Goal: Check status: Check status

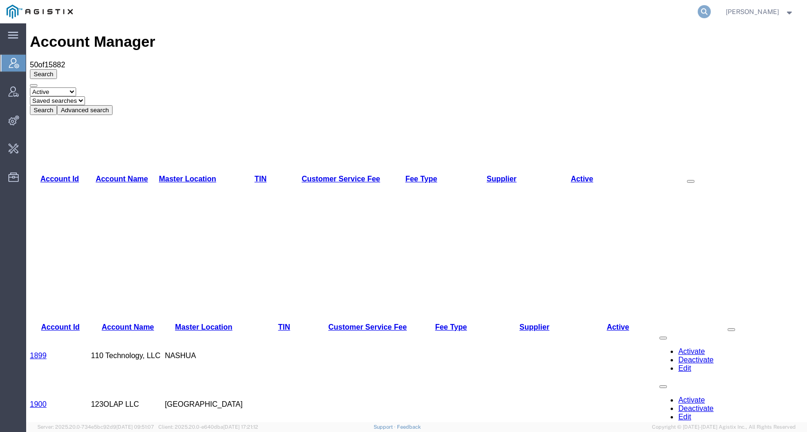
click at [711, 7] on icon at bounding box center [704, 11] width 13 height 13
click at [671, 14] on input "search" at bounding box center [556, 11] width 284 height 22
type input "amentum"
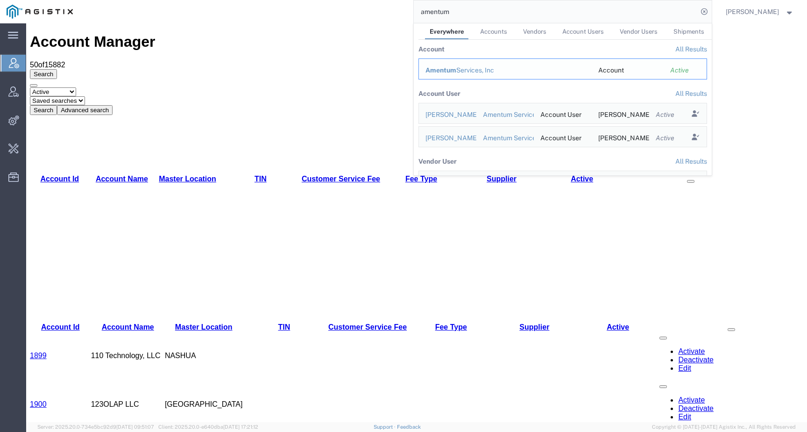
click at [468, 71] on div "Amentum Services, Inc" at bounding box center [506, 70] width 160 height 10
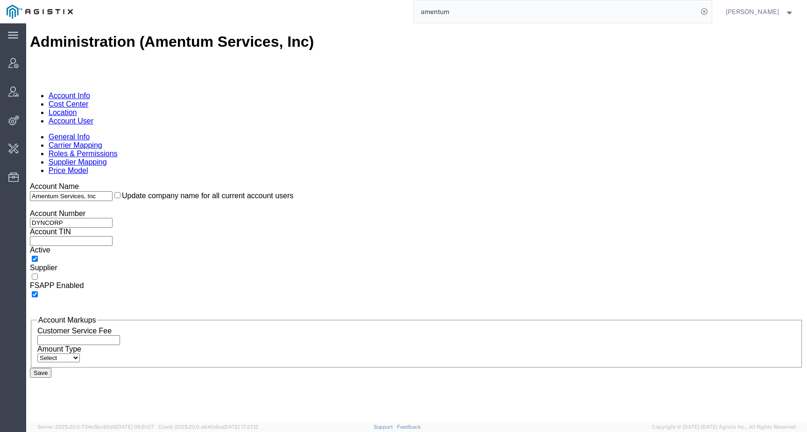
click at [93, 117] on link "Account User" at bounding box center [71, 121] width 45 height 8
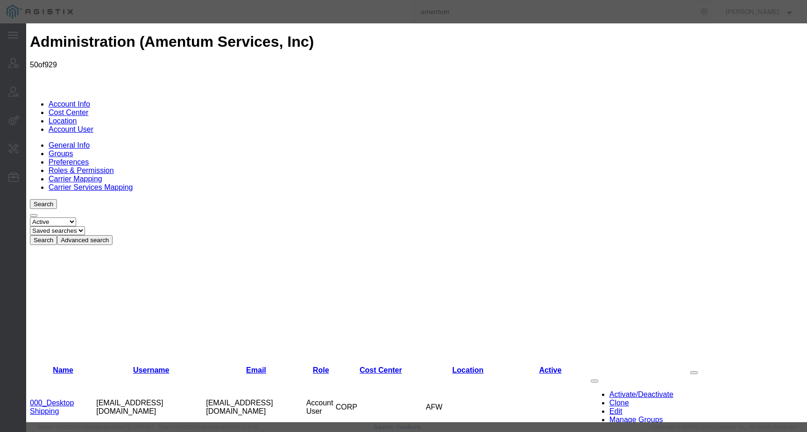
select select "DEPARTMENT"
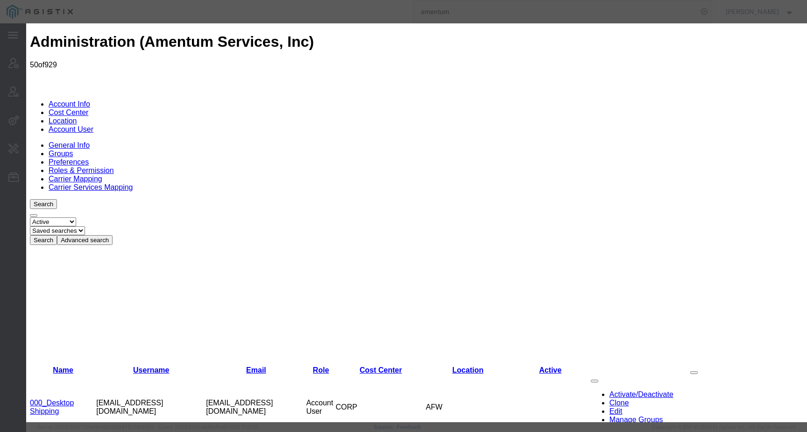
select select "DEPARTMENT"
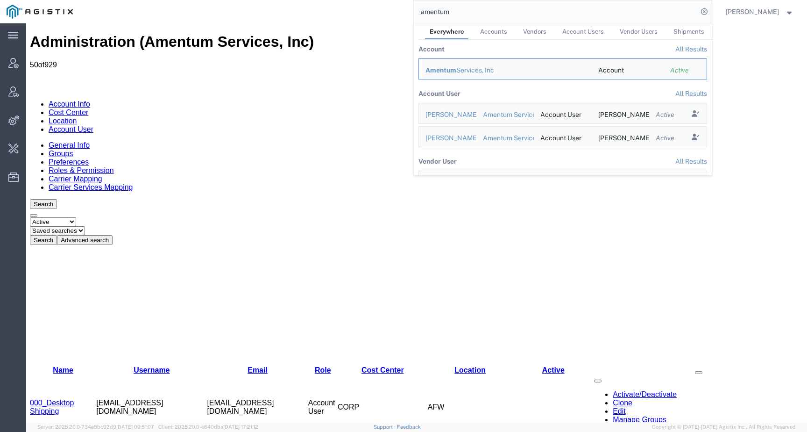
drag, startPoint x: 464, startPoint y: 13, endPoint x: 418, endPoint y: 12, distance: 45.3
click at [418, 12] on div "amentum Everywhere Accounts Vendors Account Users Vendor Users Shipments Accoun…" at bounding box center [395, 11] width 633 height 23
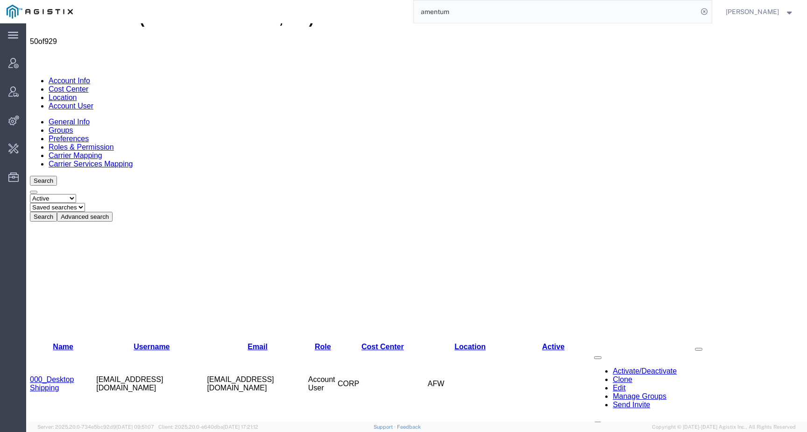
scroll to position [25, 0]
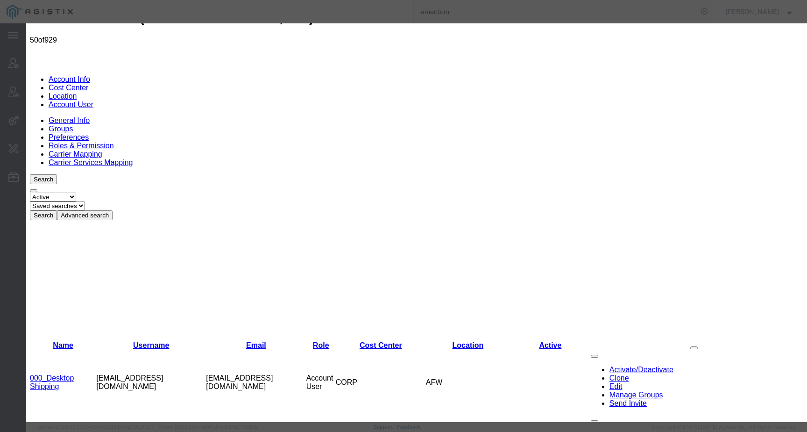
select select "DEPARTMENT"
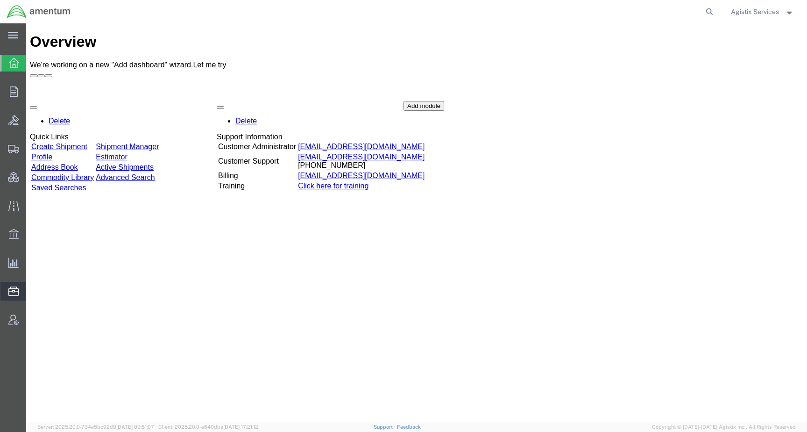
click at [0, 0] on span "Templates" at bounding box center [0, 0] width 0 height 0
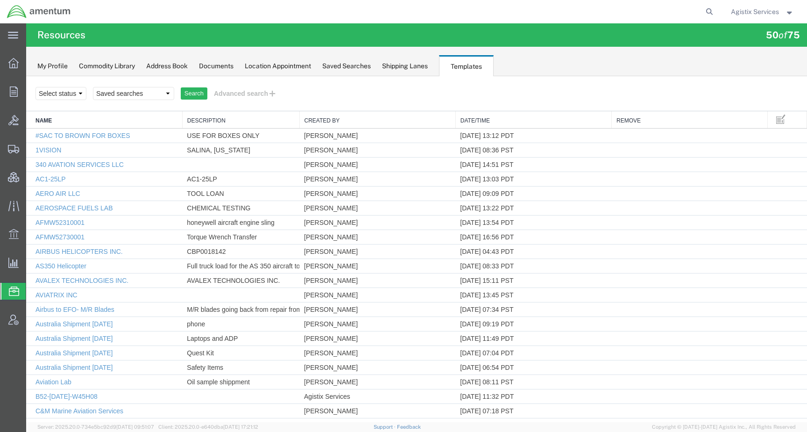
click at [23, 12] on img at bounding box center [39, 12] width 64 height 14
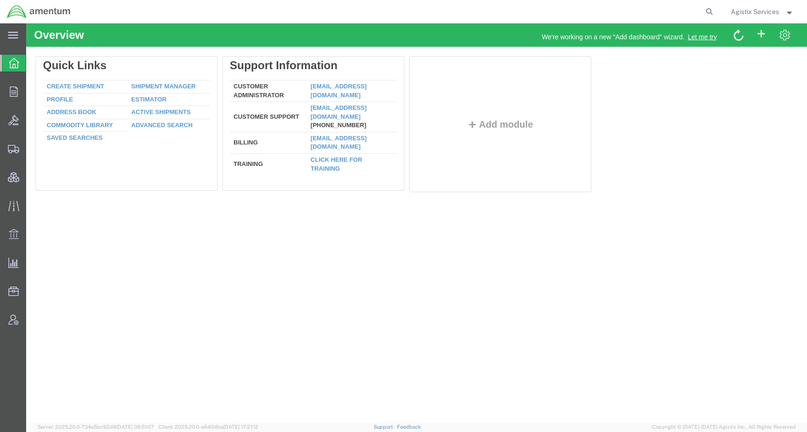
click at [745, 9] on span "Agistix Services" at bounding box center [755, 12] width 48 height 10
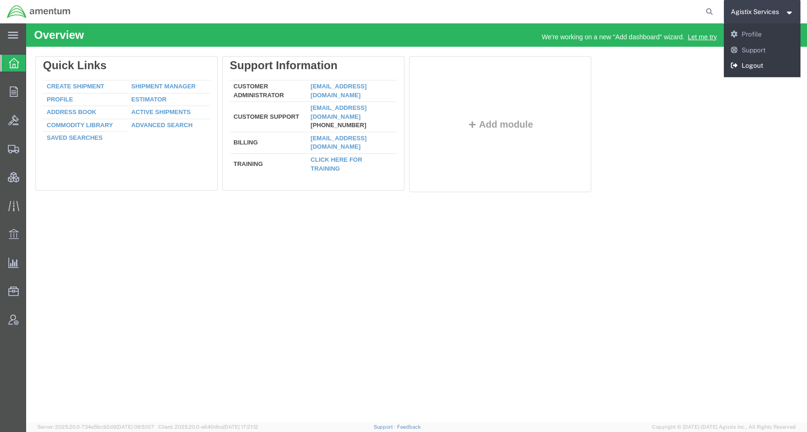
click at [748, 71] on link "Logout" at bounding box center [762, 66] width 77 height 16
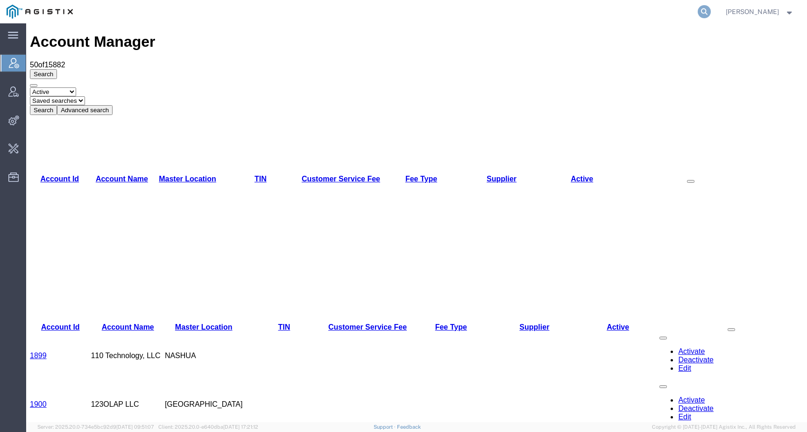
click at [711, 9] on icon at bounding box center [704, 11] width 13 height 13
click at [679, 9] on input "search" at bounding box center [556, 11] width 284 height 22
paste input "10"
type input "1"
type input "amentum"
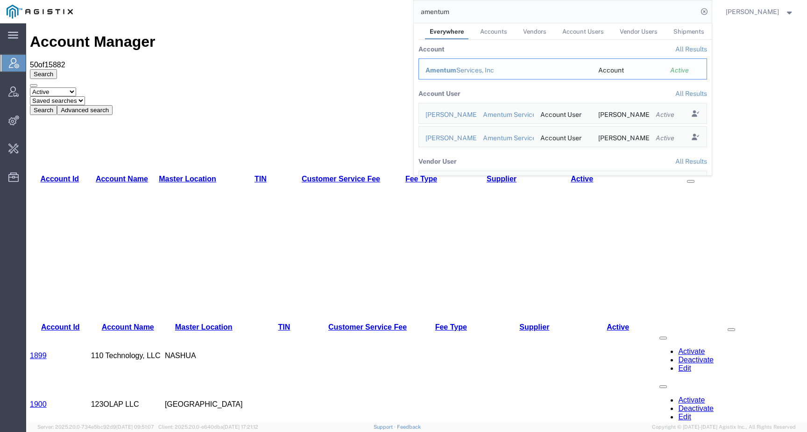
click at [471, 70] on div "Amentum Services, Inc" at bounding box center [506, 70] width 160 height 10
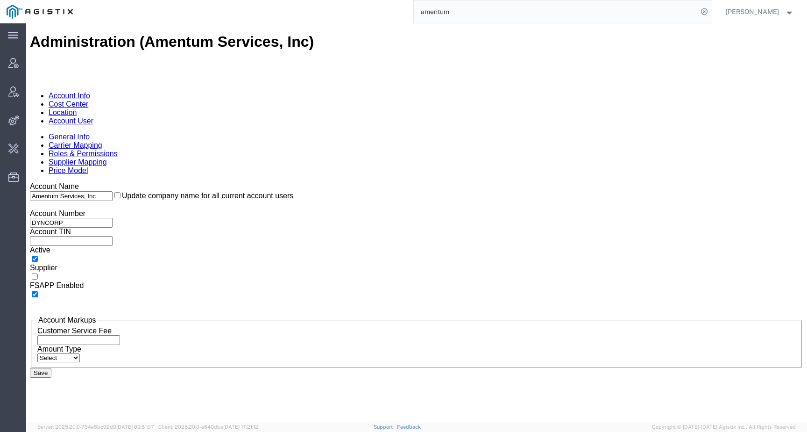
click at [93, 117] on link "Account User" at bounding box center [71, 121] width 45 height 8
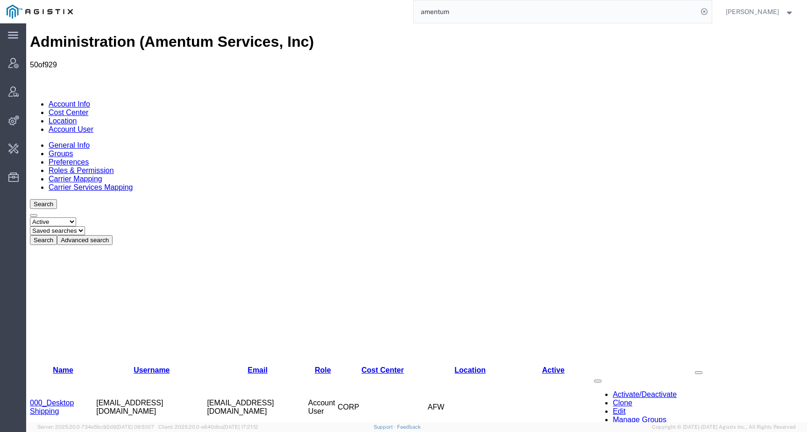
click at [113, 235] on button "Advanced search" at bounding box center [85, 240] width 56 height 10
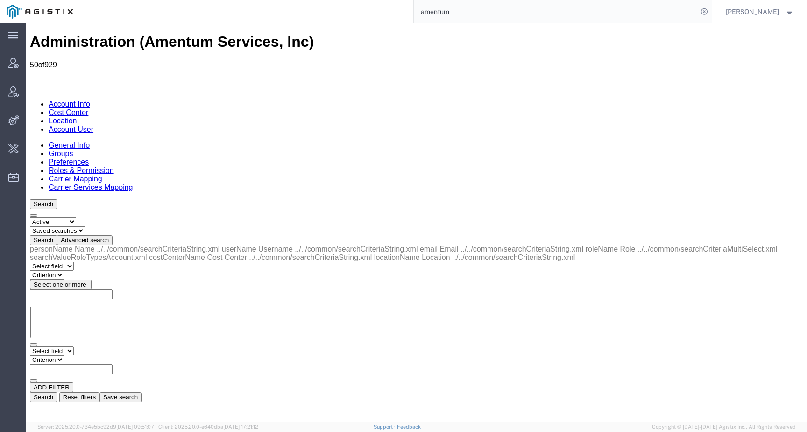
click at [74, 346] on select "Select field Cost Center Email Location Name Role Username" at bounding box center [52, 350] width 44 height 9
select select "personName"
click at [30, 346] on select "Select field Cost Center Email Location Name Role Username" at bounding box center [52, 350] width 44 height 9
click at [113, 364] on input "text" at bounding box center [71, 369] width 83 height 10
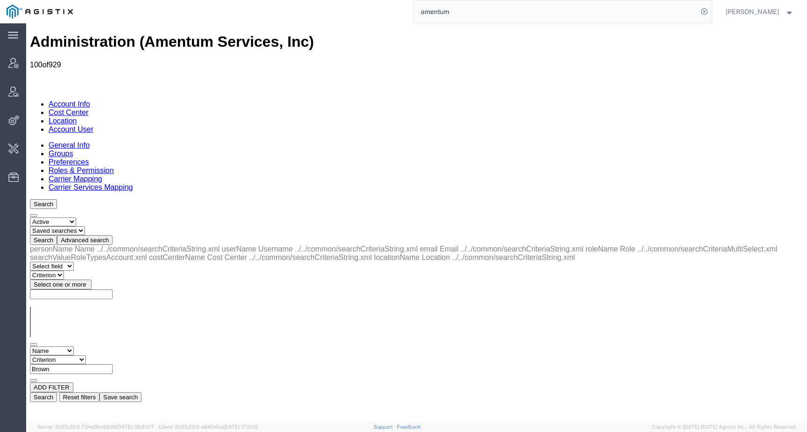
type input "Brown"
click at [57, 392] on button "Search" at bounding box center [43, 397] width 27 height 10
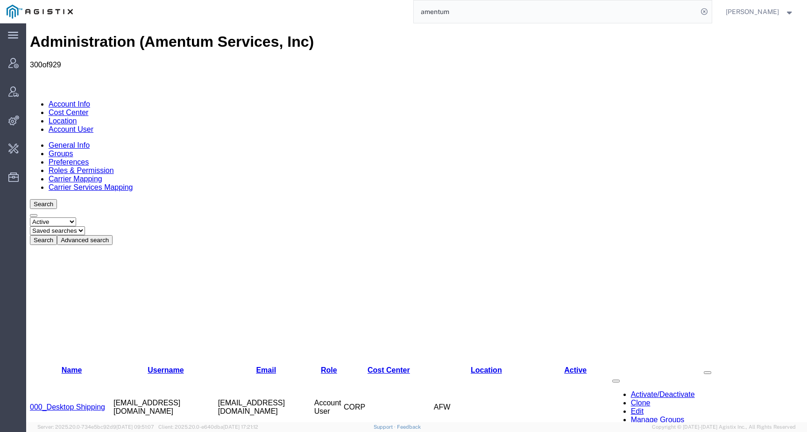
click at [113, 235] on button "Advanced search" at bounding box center [85, 240] width 56 height 10
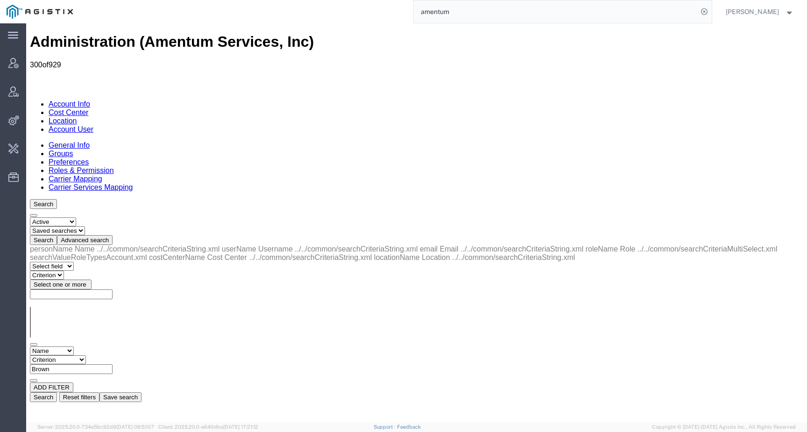
click at [86, 355] on select "Criterion contains does not contain is is blank is not blank starts with" at bounding box center [58, 359] width 56 height 9
select select "contains"
click at [86, 355] on select "Criterion contains does not contain is is blank is not blank starts with" at bounding box center [58, 359] width 56 height 9
click at [57, 392] on button "Search" at bounding box center [43, 397] width 27 height 10
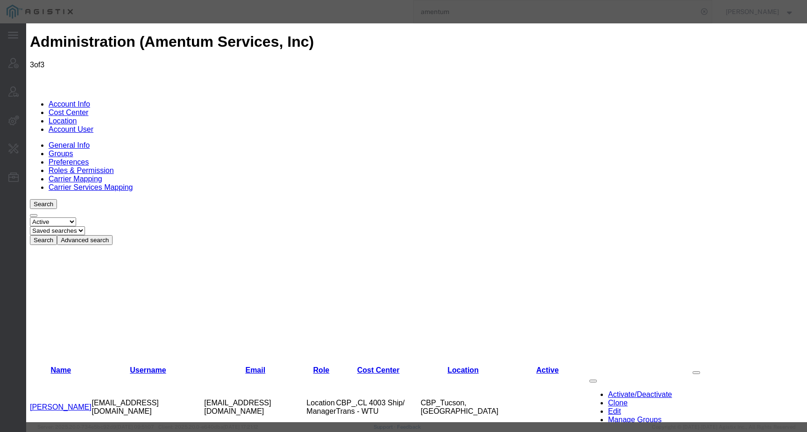
select select "COSTCENTER"
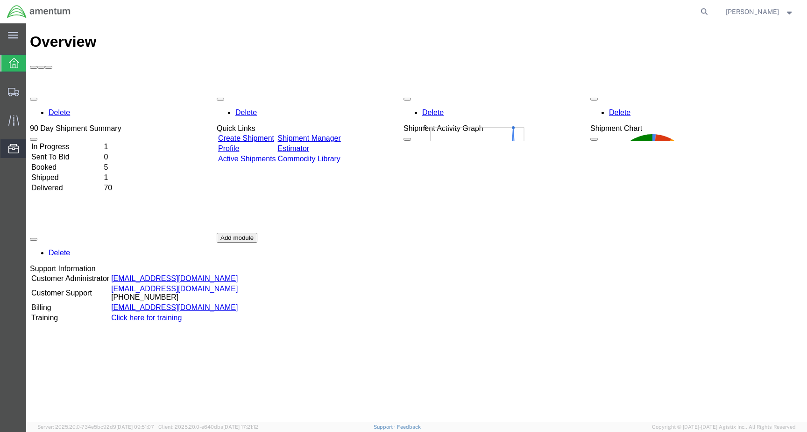
click at [0, 0] on span "Templates" at bounding box center [0, 0] width 0 height 0
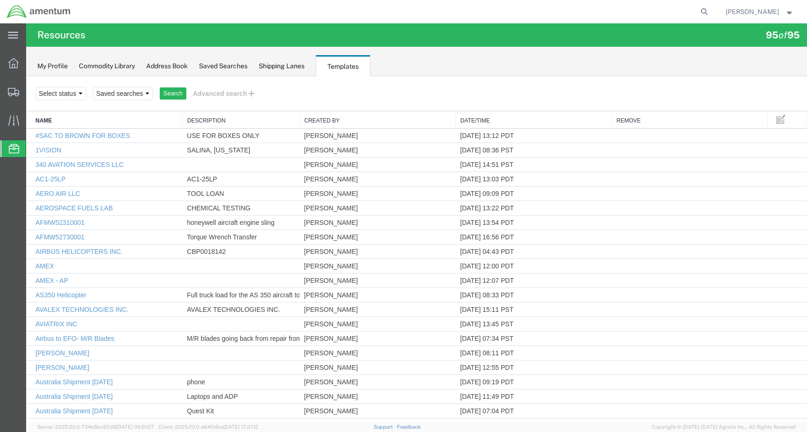
click at [36, 14] on img at bounding box center [39, 12] width 64 height 14
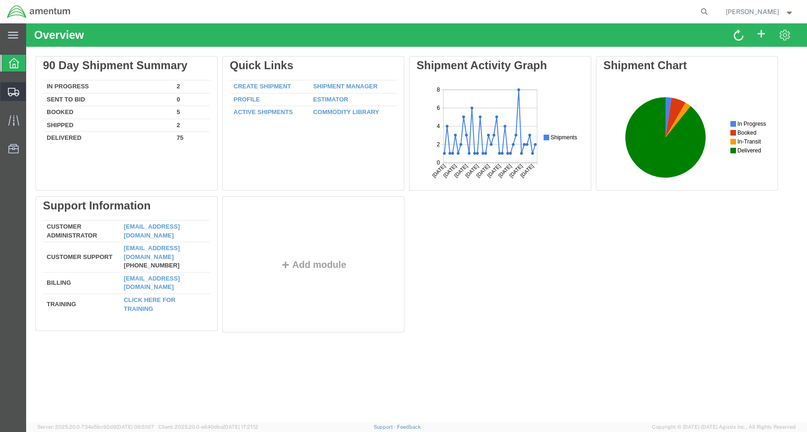
click at [15, 92] on icon at bounding box center [13, 92] width 11 height 8
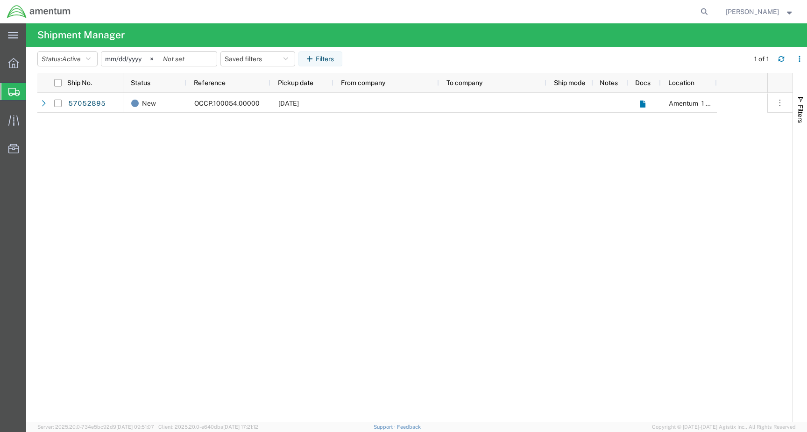
click at [45, 9] on img at bounding box center [39, 12] width 64 height 14
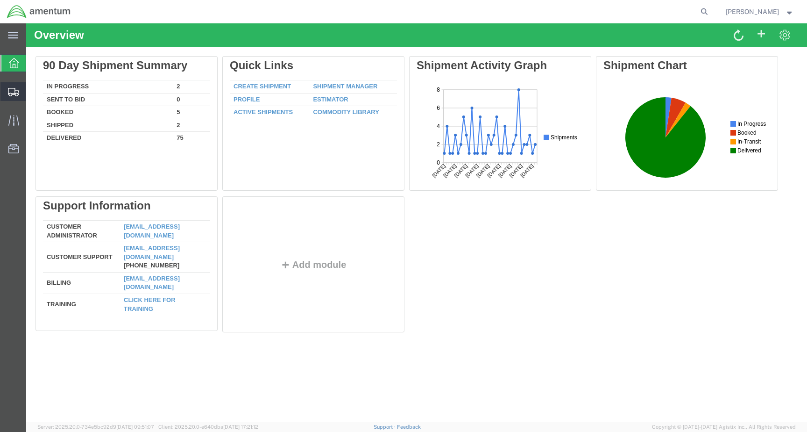
click at [16, 95] on icon at bounding box center [13, 92] width 11 height 8
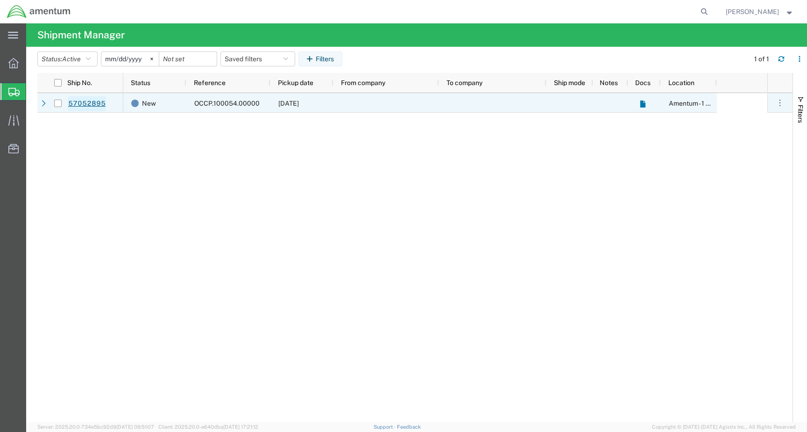
click at [90, 103] on link "57052895" at bounding box center [87, 103] width 38 height 15
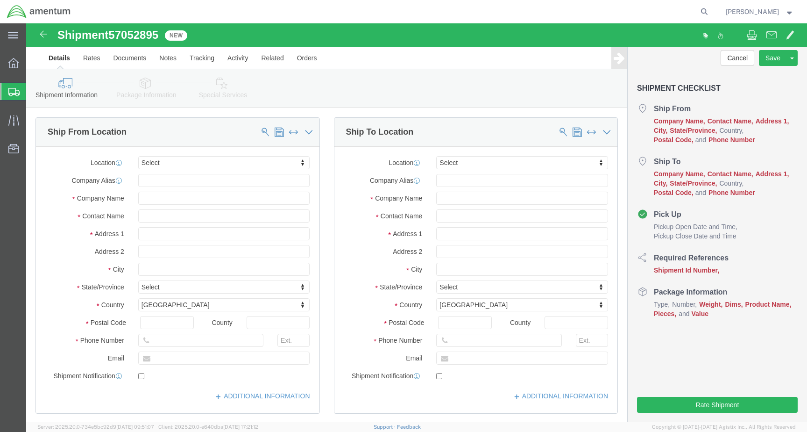
select select
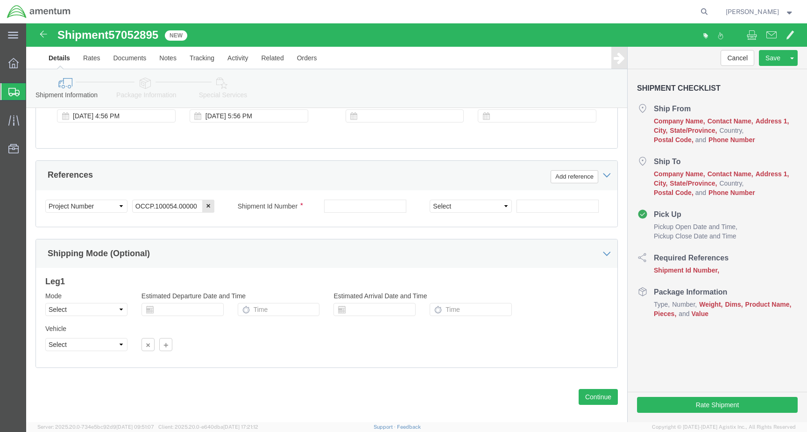
scroll to position [404, 0]
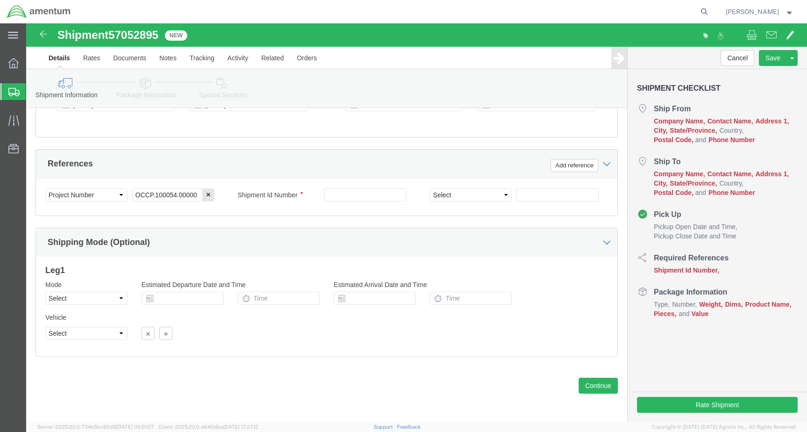
click at [7, 89] on div at bounding box center [13, 91] width 26 height 17
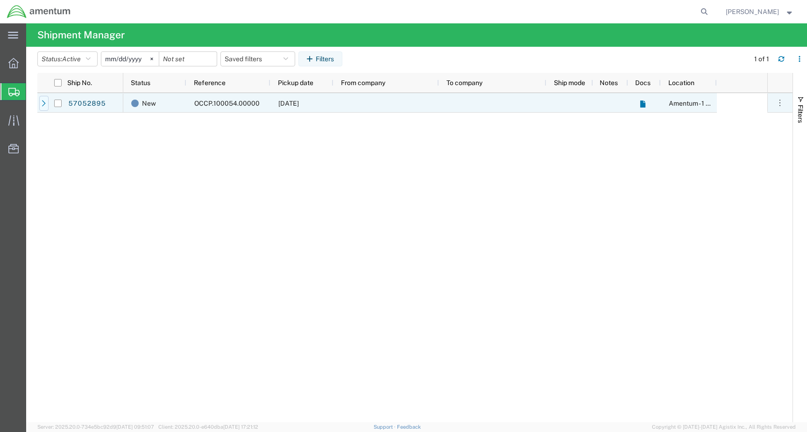
click at [44, 101] on icon at bounding box center [44, 103] width 7 height 7
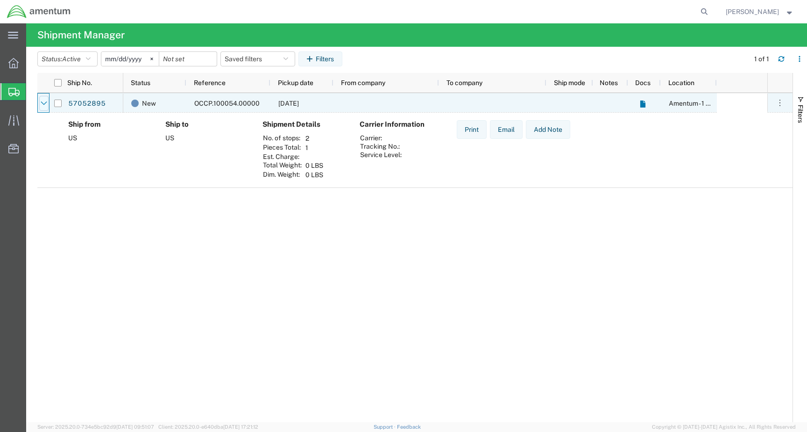
click at [43, 102] on icon at bounding box center [44, 103] width 7 height 7
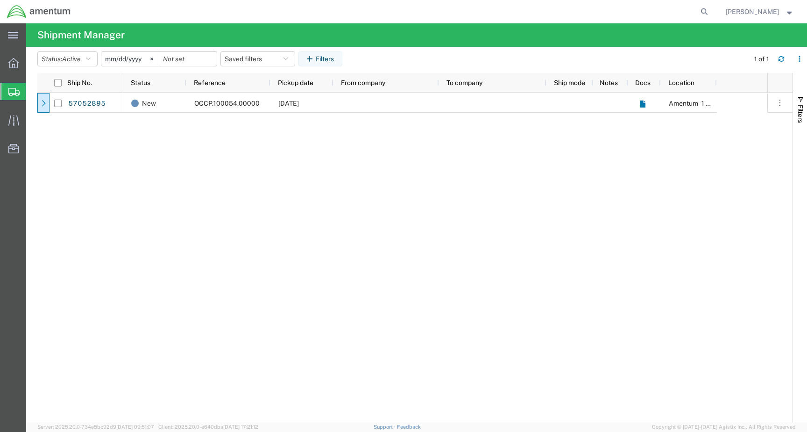
click at [14, 92] on icon at bounding box center [13, 92] width 11 height 8
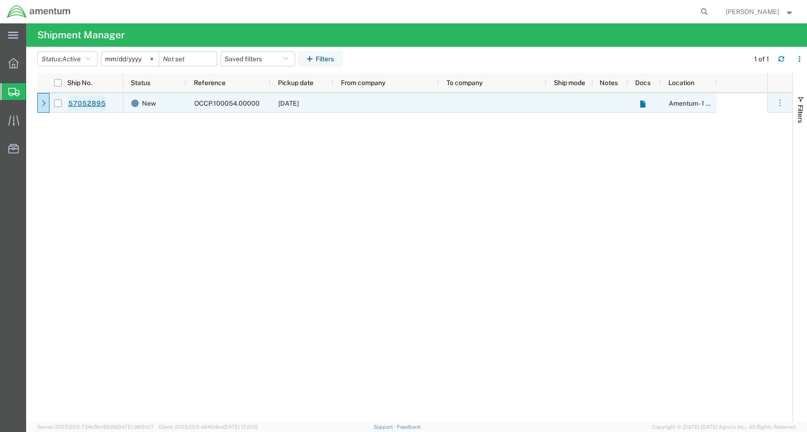
click at [93, 103] on link "57052895" at bounding box center [87, 103] width 38 height 15
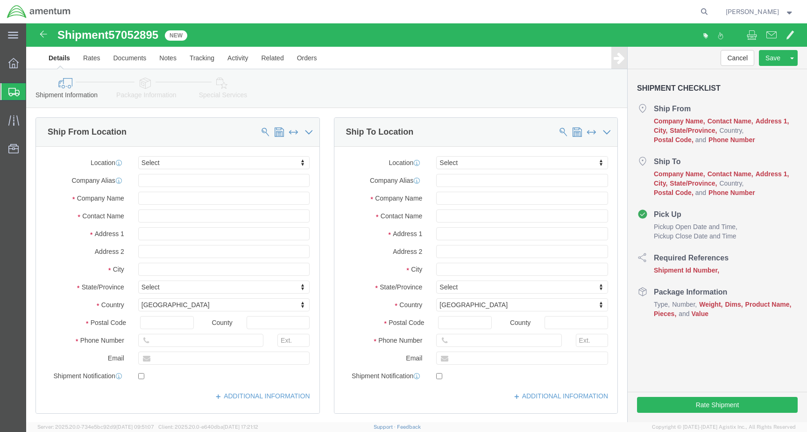
select select
click at [9, 93] on icon at bounding box center [13, 92] width 11 height 8
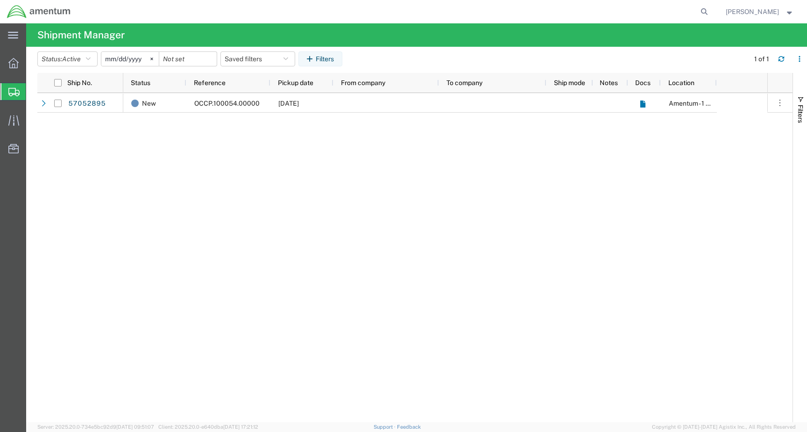
click at [9, 93] on icon at bounding box center [13, 92] width 11 height 8
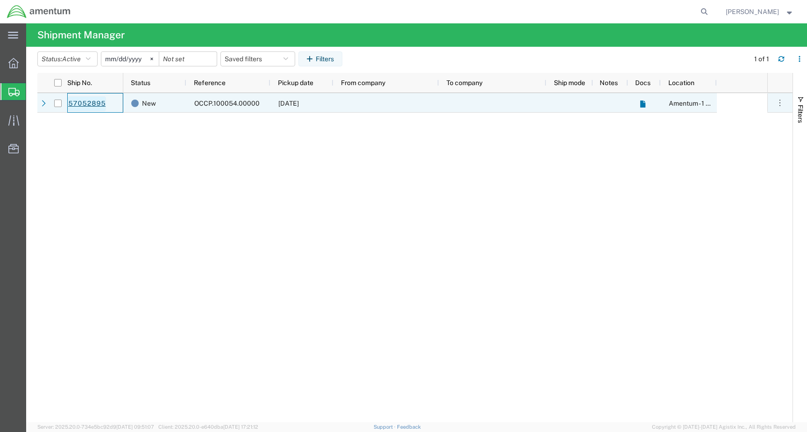
click at [75, 107] on link "57052895" at bounding box center [87, 103] width 38 height 15
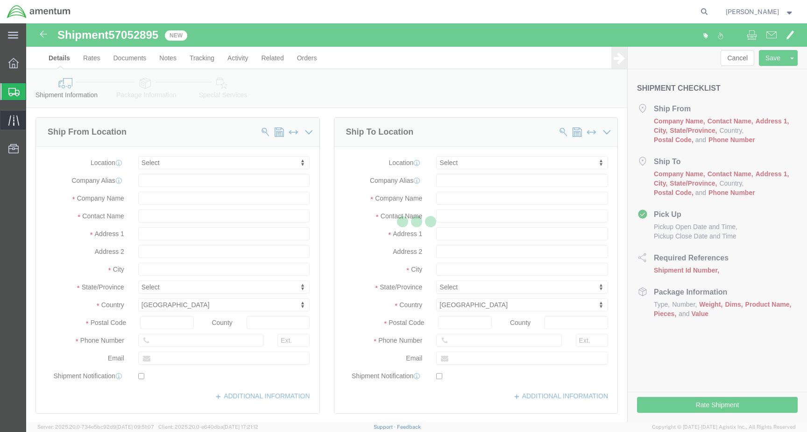
click at [8, 114] on div at bounding box center [13, 120] width 26 height 19
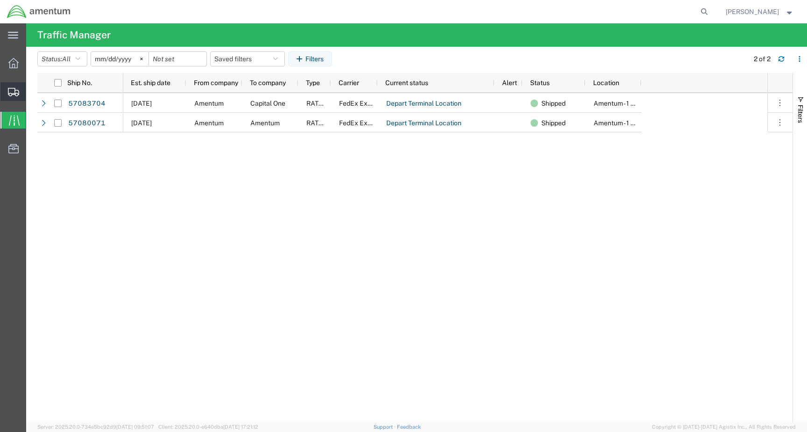
click at [11, 95] on icon at bounding box center [13, 92] width 11 height 8
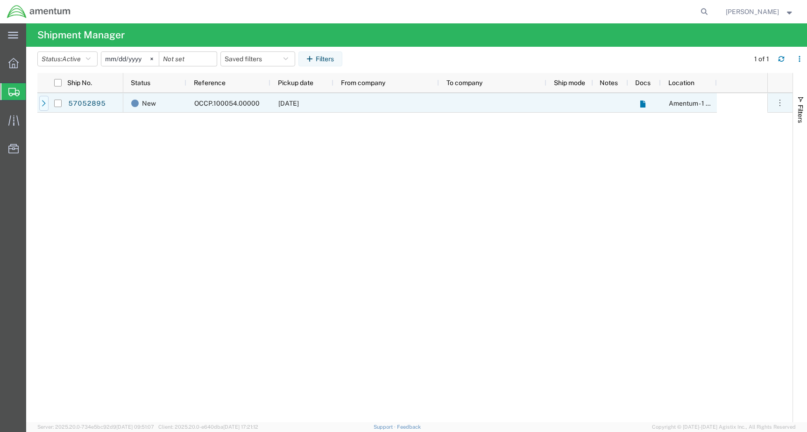
click at [43, 105] on icon at bounding box center [44, 103] width 7 height 7
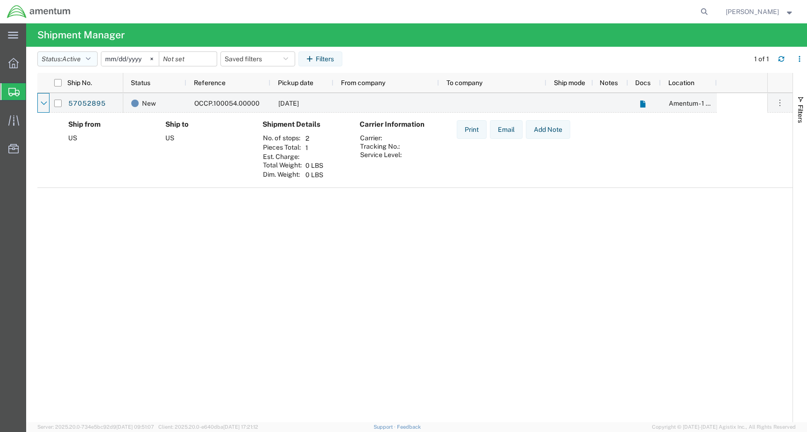
click at [56, 58] on button "Status: Active" at bounding box center [67, 58] width 60 height 15
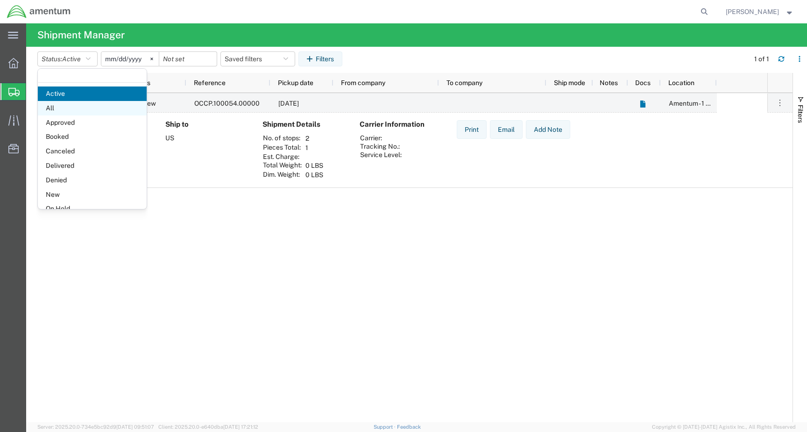
click at [53, 106] on span "All" at bounding box center [92, 108] width 109 height 14
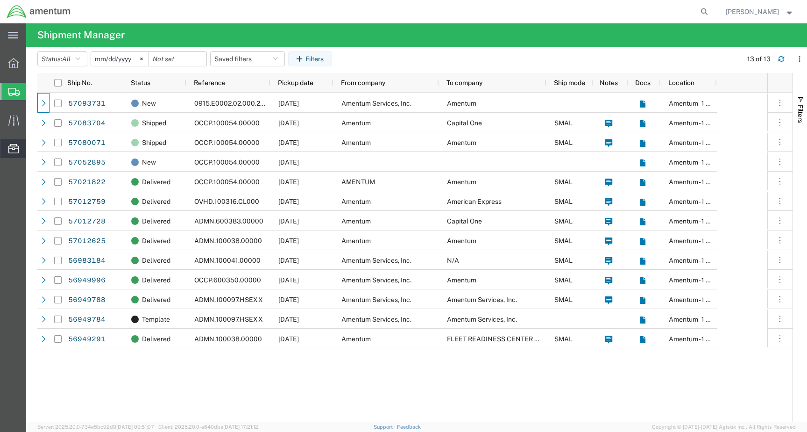
click at [0, 0] on span "Templates" at bounding box center [0, 0] width 0 height 0
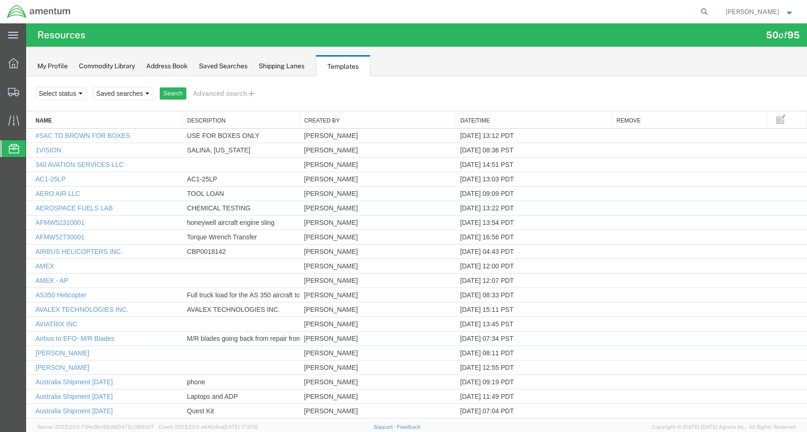
click at [475, 119] on link "Date/Time" at bounding box center [534, 121] width 146 height 8
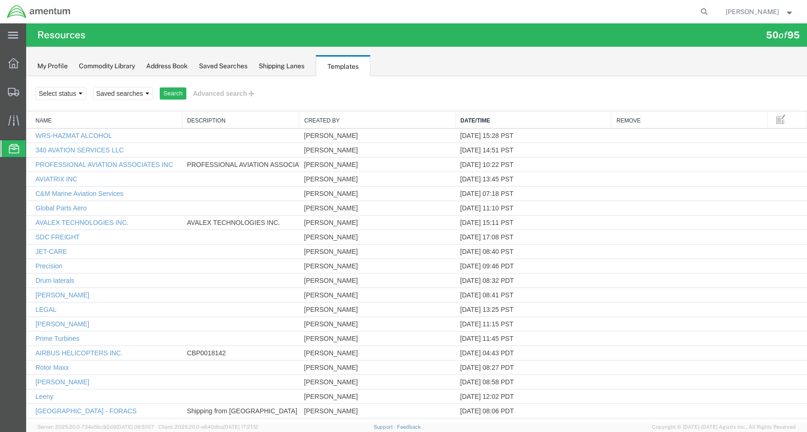
click at [475, 119] on link "Date/Time" at bounding box center [534, 121] width 146 height 8
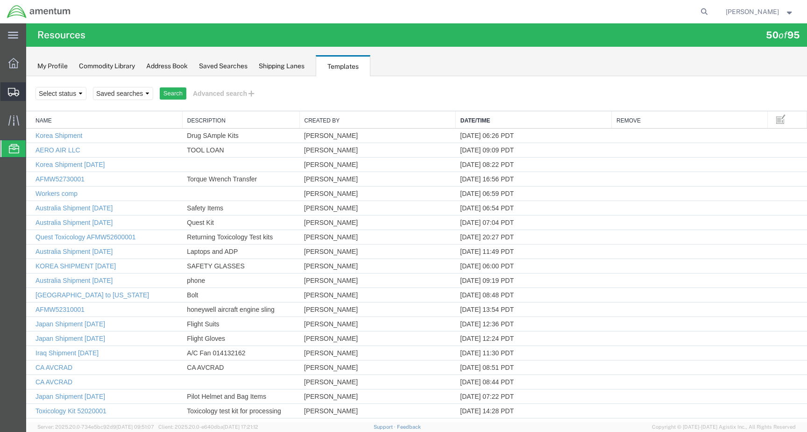
click at [17, 92] on icon at bounding box center [13, 92] width 11 height 8
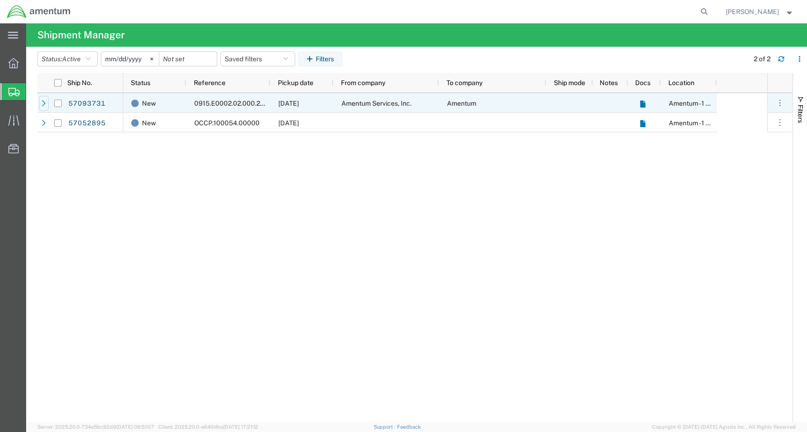
click at [43, 101] on icon at bounding box center [44, 103] width 7 height 7
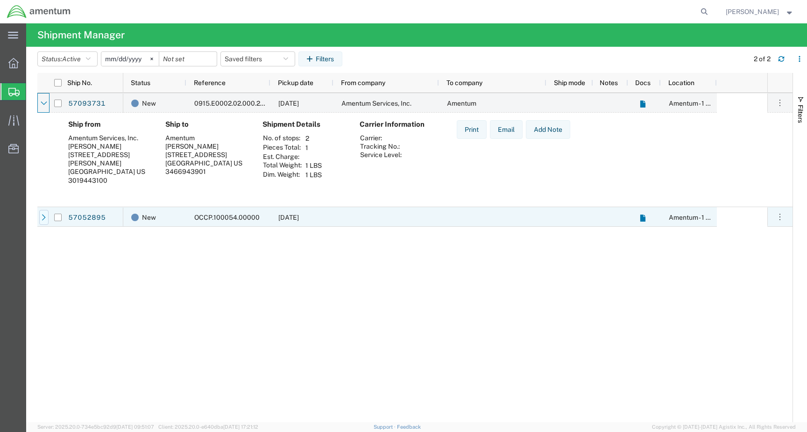
click at [41, 222] on div at bounding box center [43, 217] width 9 height 15
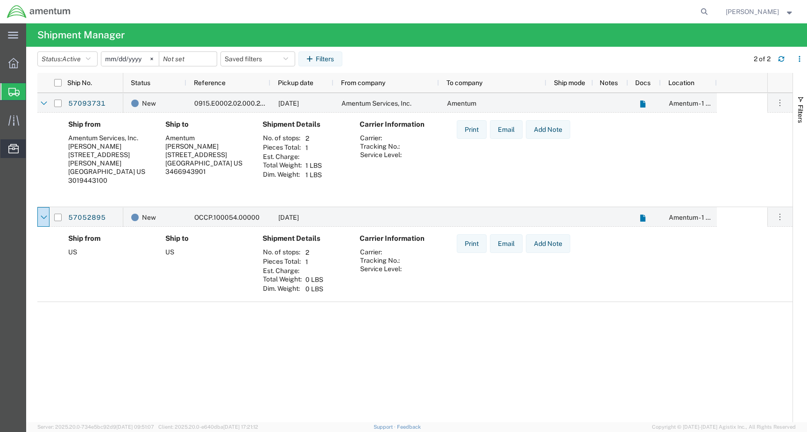
click at [0, 0] on span "Templates" at bounding box center [0, 0] width 0 height 0
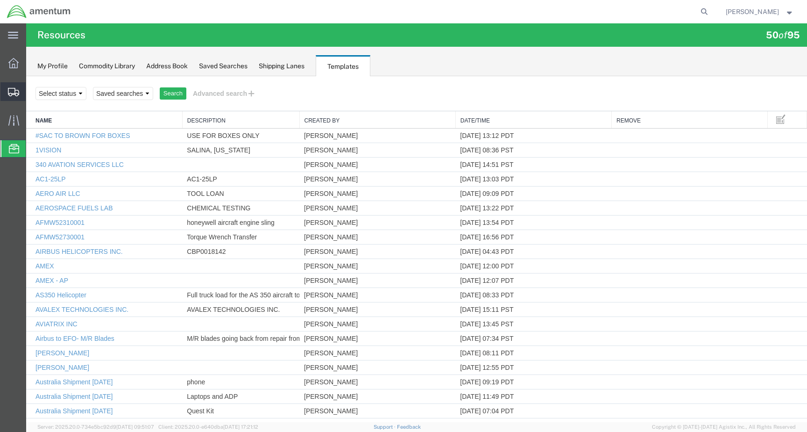
click at [9, 94] on icon at bounding box center [13, 92] width 11 height 8
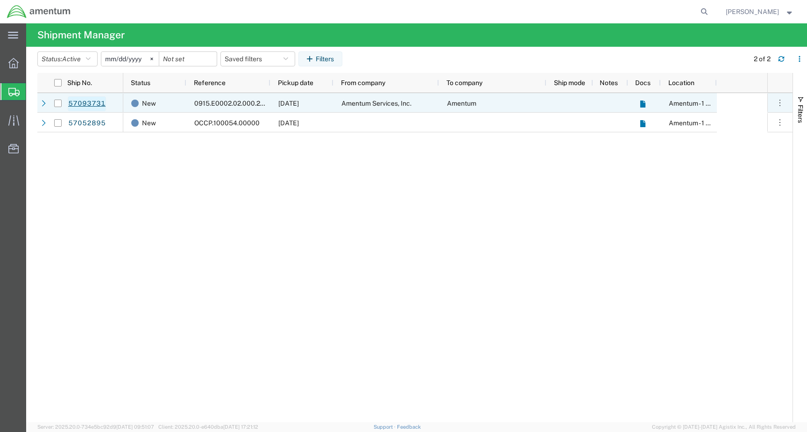
click at [84, 103] on link "57093731" at bounding box center [87, 103] width 38 height 15
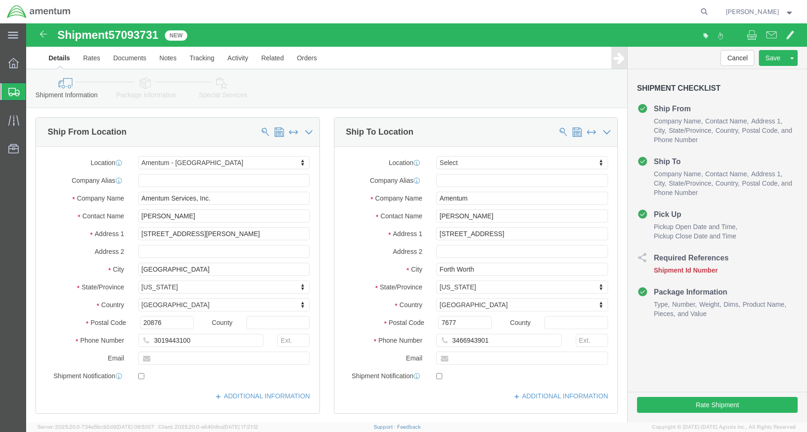
select select "53871"
select select
click at [12, 34] on icon at bounding box center [13, 35] width 10 height 7
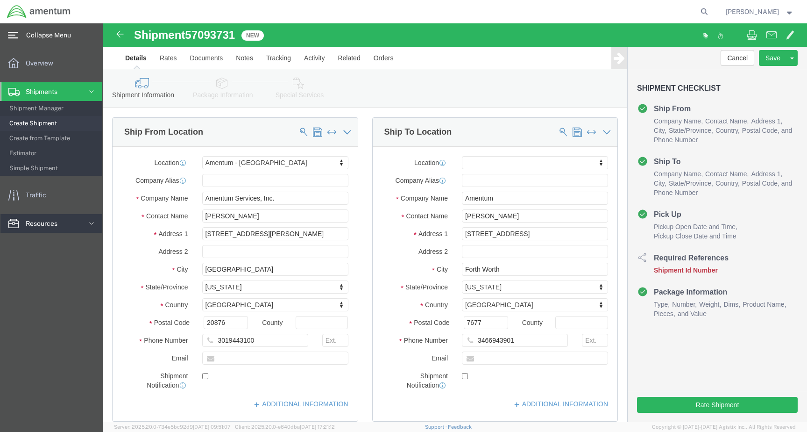
click at [54, 226] on span "Resources" at bounding box center [45, 223] width 38 height 19
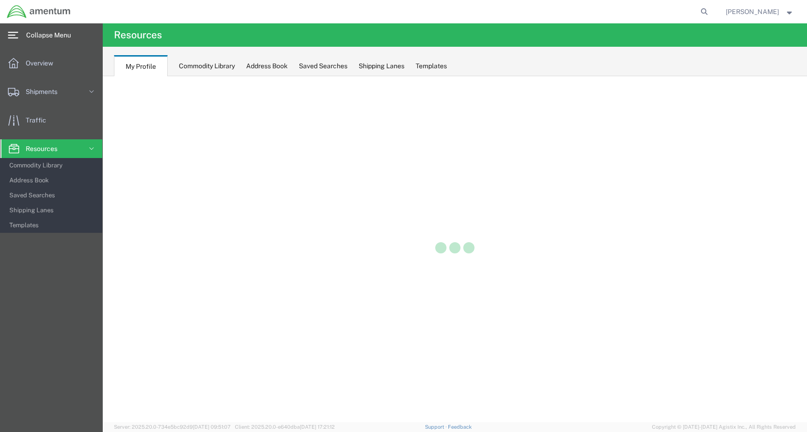
click at [441, 64] on div "Templates" at bounding box center [431, 66] width 31 height 10
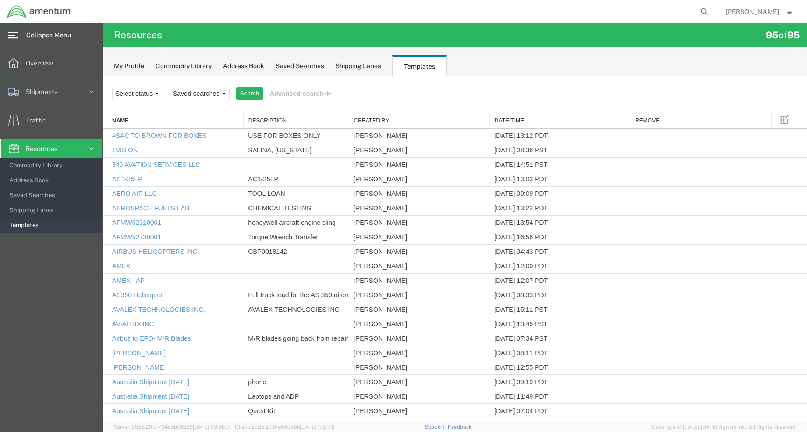
click at [760, 11] on span "Verona Brown" at bounding box center [752, 12] width 53 height 10
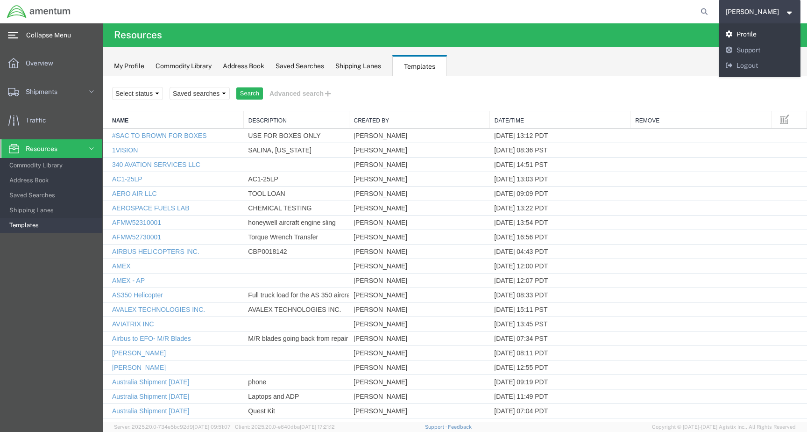
click at [760, 32] on link "Profile" at bounding box center [760, 35] width 82 height 16
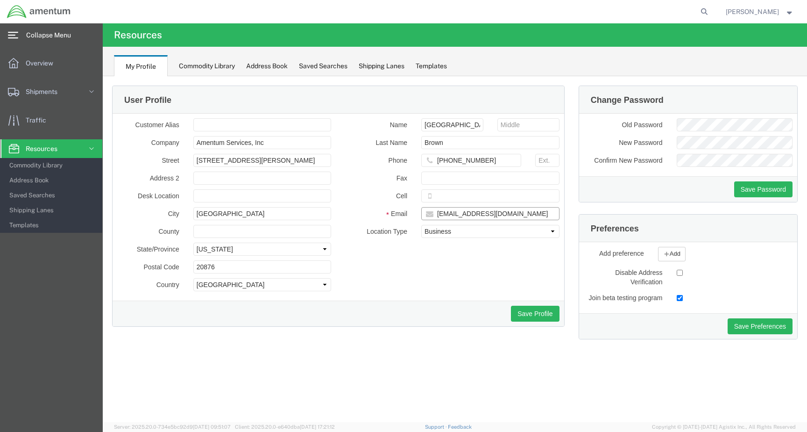
drag, startPoint x: 533, startPoint y: 216, endPoint x: 430, endPoint y: 208, distance: 103.6
click at [430, 208] on input "verona.brown@amentum.com" at bounding box center [491, 213] width 138 height 13
click at [424, 70] on div "Templates" at bounding box center [431, 66] width 31 height 10
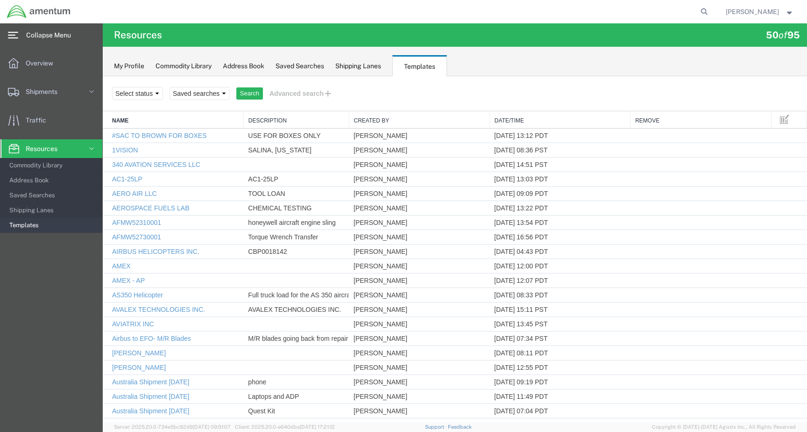
click at [53, 20] on link at bounding box center [39, 12] width 64 height 18
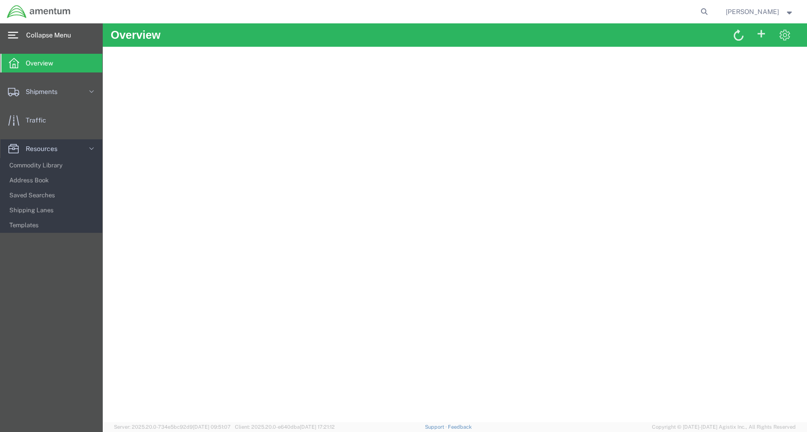
click at [34, 32] on span "Collapse Menu" at bounding box center [51, 35] width 51 height 19
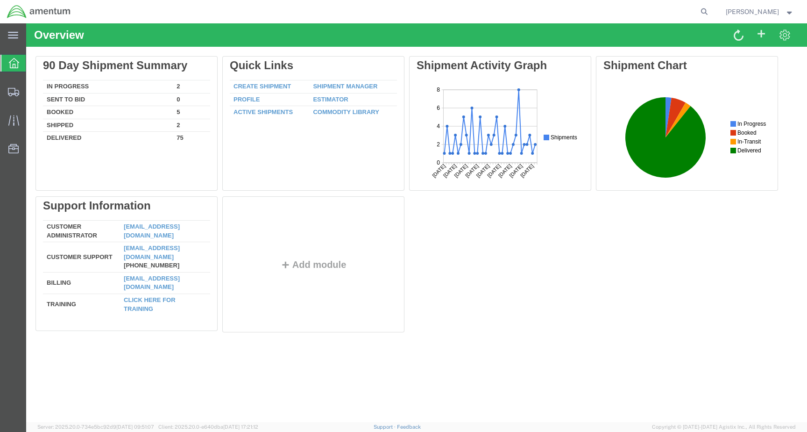
click at [739, 8] on span "Verona Brown" at bounding box center [752, 12] width 53 height 10
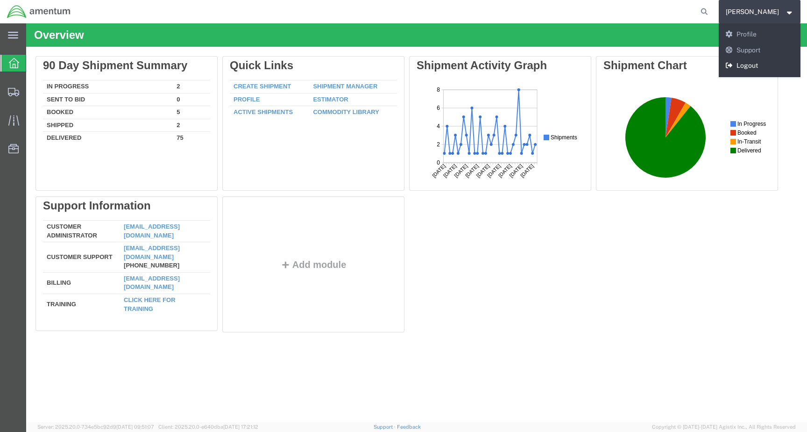
click at [755, 65] on link "Logout" at bounding box center [760, 66] width 82 height 16
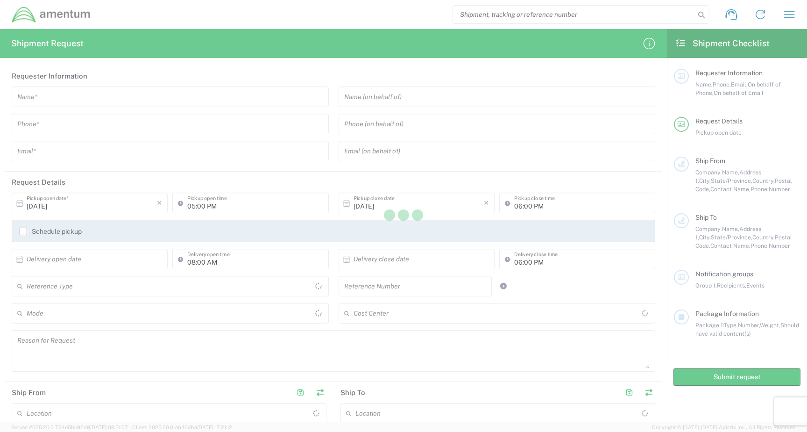
type input "[GEOGRAPHIC_DATA]"
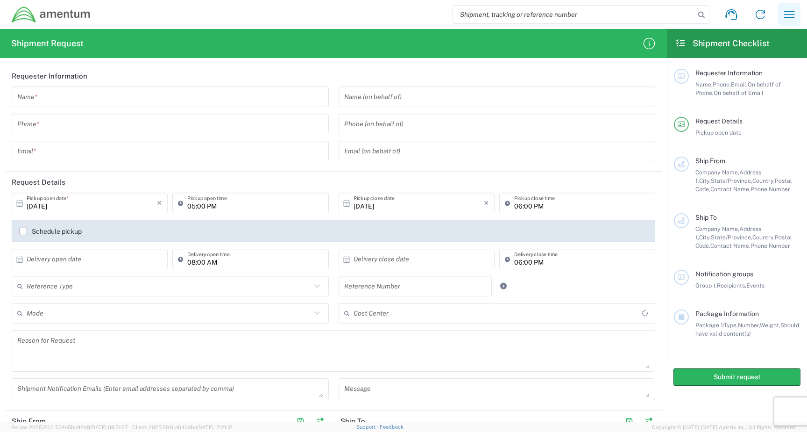
click at [789, 16] on icon "button" at bounding box center [789, 14] width 15 height 15
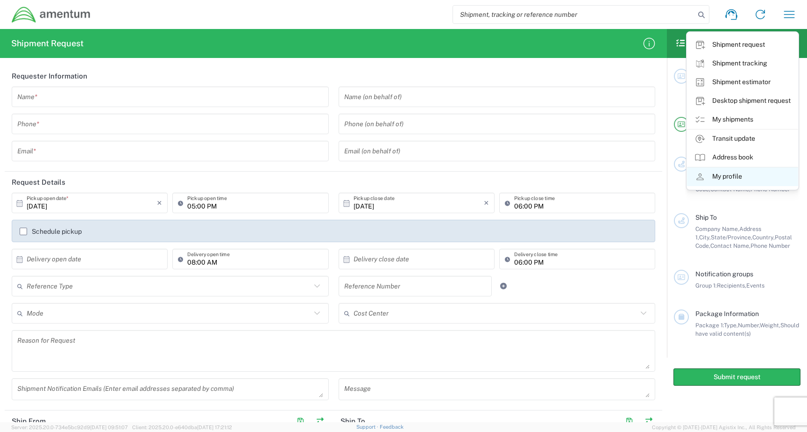
click at [729, 177] on link "My profile" at bounding box center [742, 176] width 111 height 19
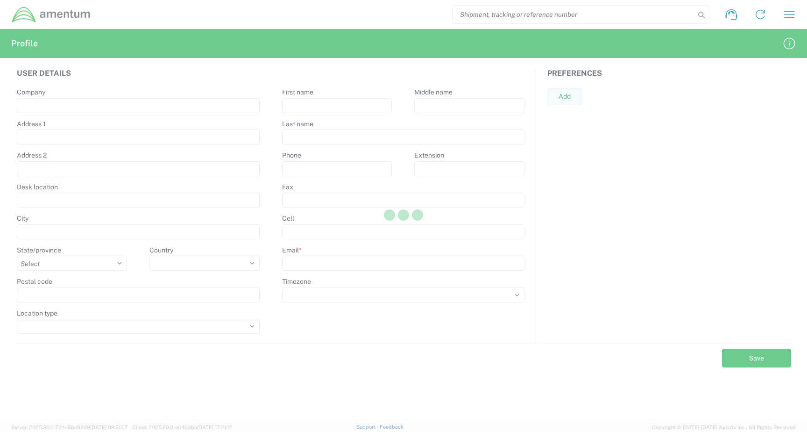
type input "Amentum Services, Inc"
type input "20501 SENECA MEADOWS PKWY"
type input "GERMANTOWN"
select select
type input "20876"
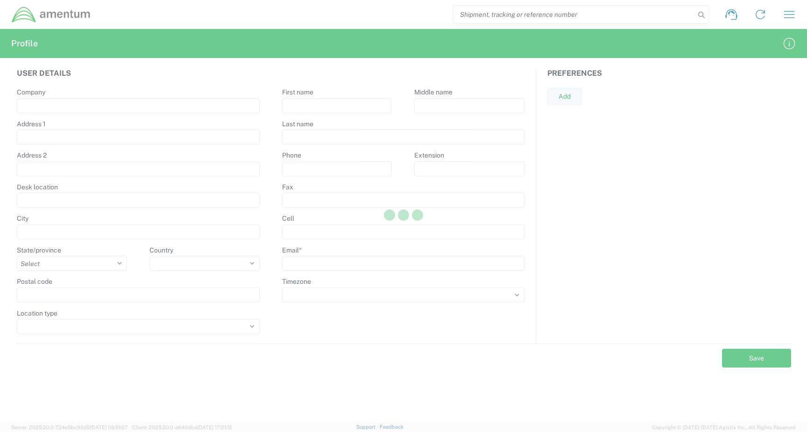
select select
type input "Verona"
type input "Brown"
type input "301-944-3100"
type input "verona.brown@amentum.com"
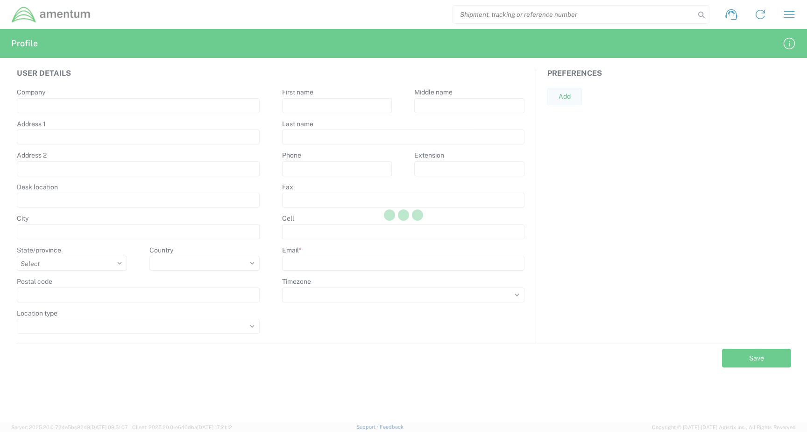
select select
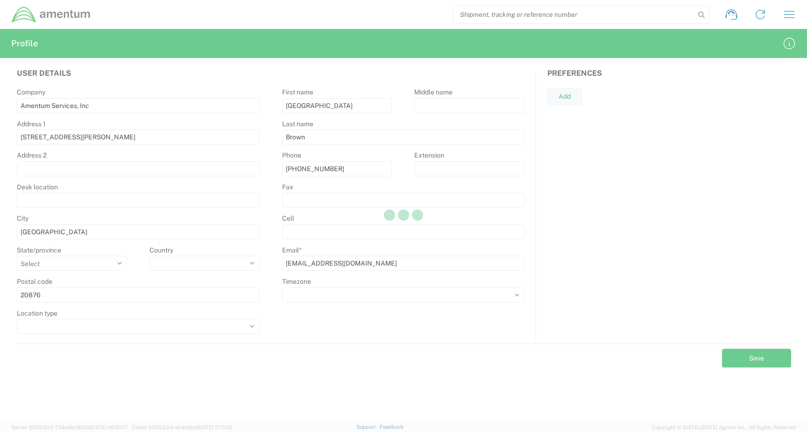
select select "US"
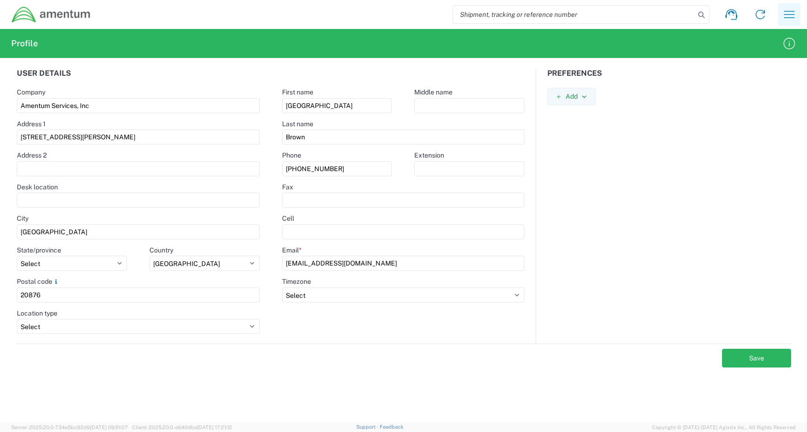
click at [785, 14] on icon "button" at bounding box center [789, 14] width 15 height 15
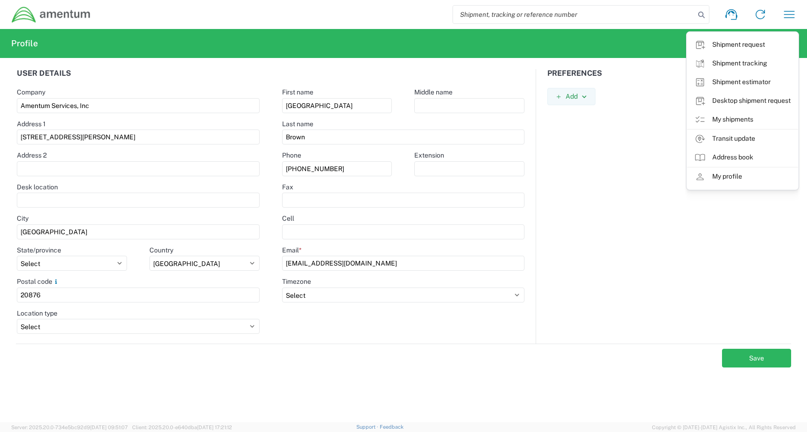
click at [50, 24] on agx-form-navbar "Shipment request Shipment tracking Shipment estimator Desktop shipment request …" at bounding box center [403, 14] width 807 height 29
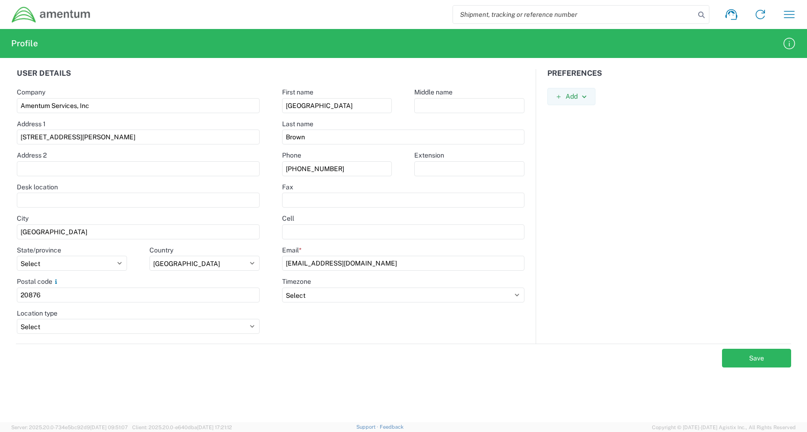
click at [45, 14] on img at bounding box center [51, 14] width 80 height 17
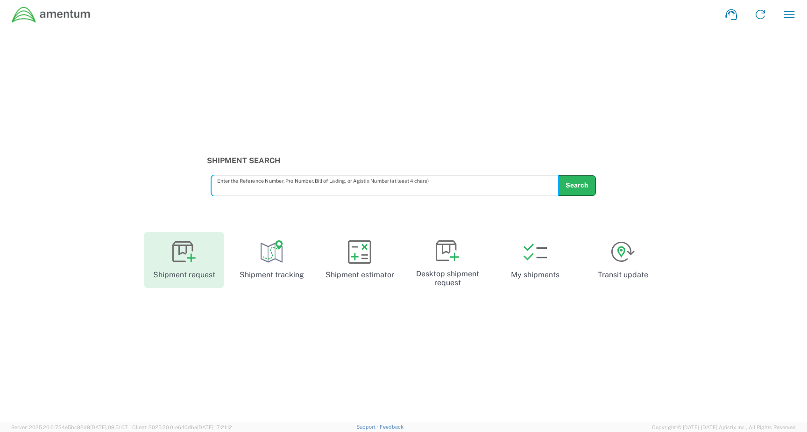
click at [207, 276] on link "Shipment request" at bounding box center [184, 260] width 80 height 56
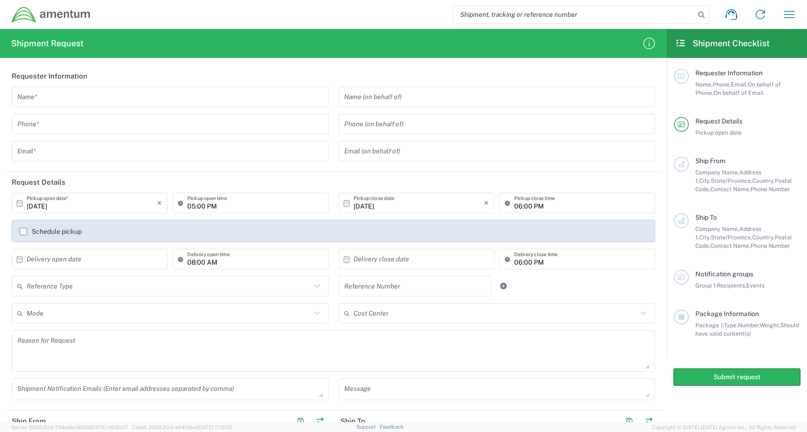
click at [682, 43] on icon at bounding box center [681, 43] width 11 height 8
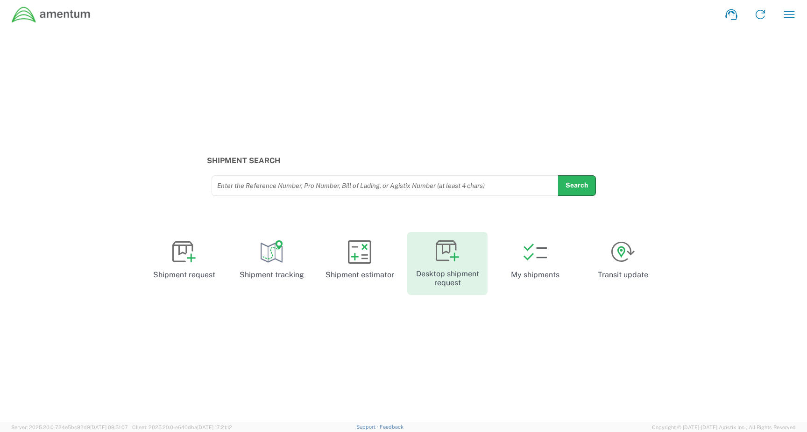
click at [476, 285] on link "Desktop shipment request" at bounding box center [447, 263] width 80 height 63
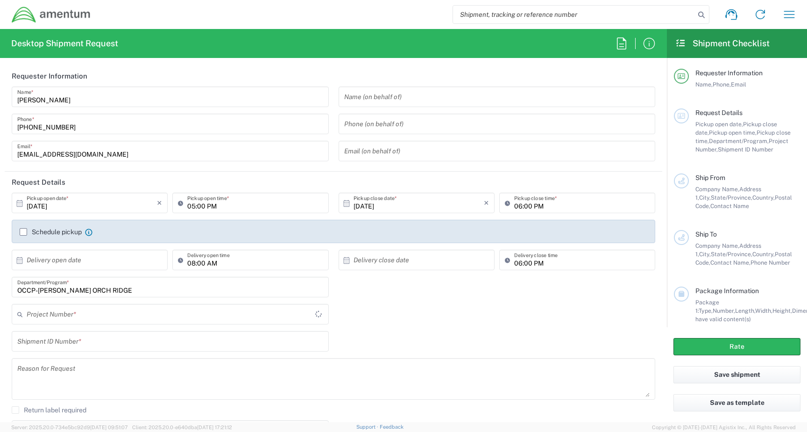
type input "OCCP.100054.00000"
click at [729, 19] on icon at bounding box center [731, 14] width 15 height 15
click at [59, 15] on img at bounding box center [51, 14] width 80 height 17
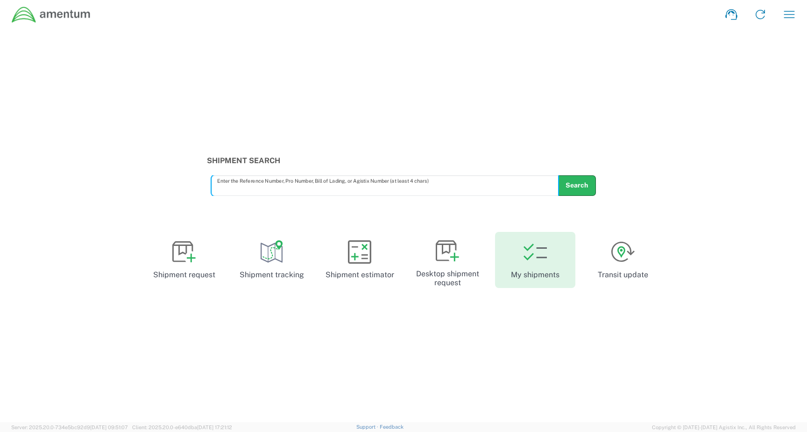
click at [538, 282] on link "My shipments" at bounding box center [535, 260] width 80 height 56
click at [47, 18] on img at bounding box center [51, 14] width 80 height 17
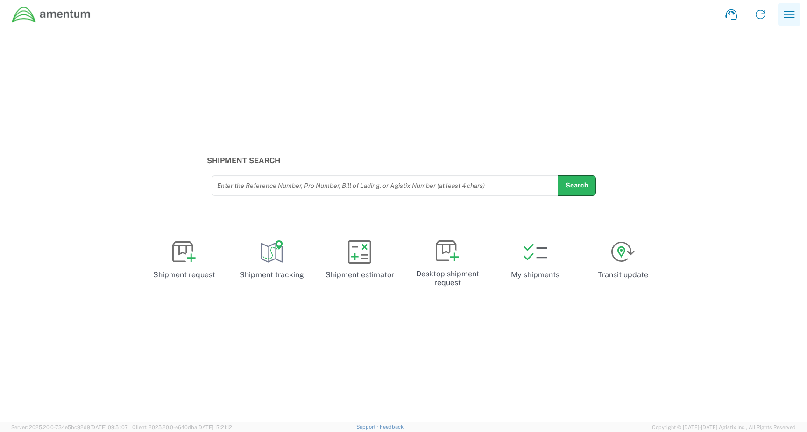
click at [791, 12] on icon "button" at bounding box center [789, 14] width 15 height 15
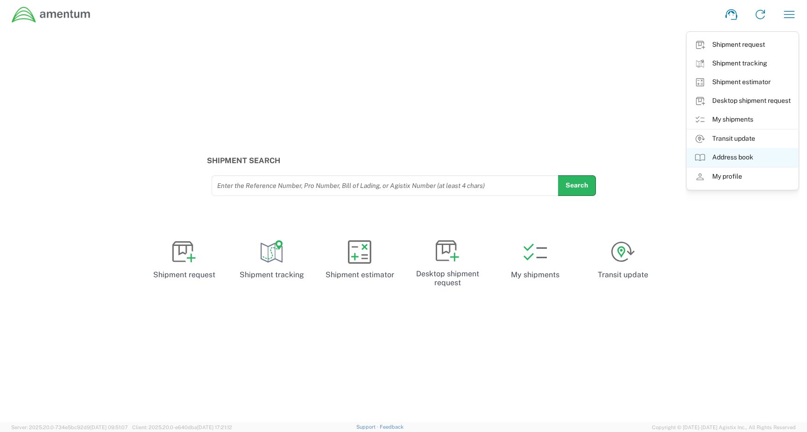
click at [722, 160] on link "Address book" at bounding box center [742, 157] width 111 height 19
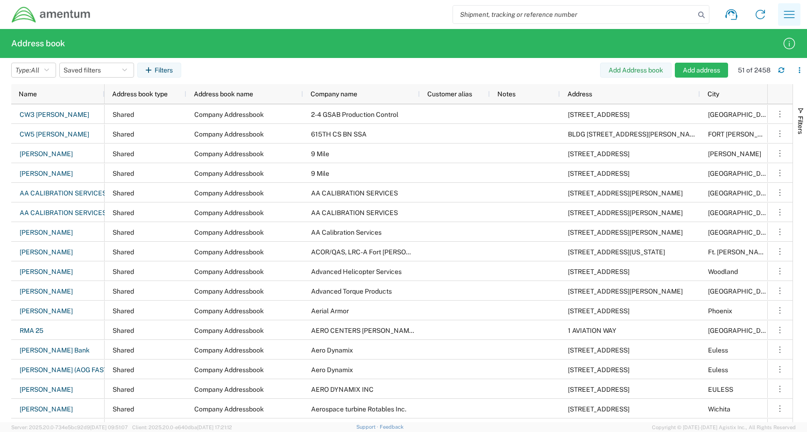
click at [790, 16] on icon "button" at bounding box center [789, 14] width 15 height 15
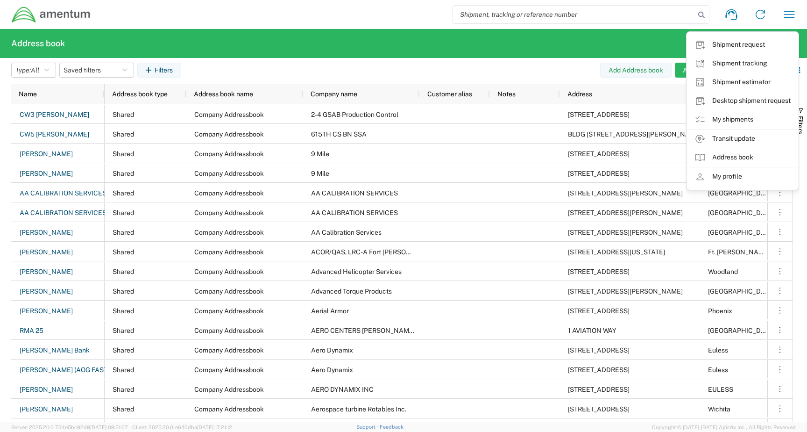
click at [37, 12] on img at bounding box center [51, 14] width 80 height 17
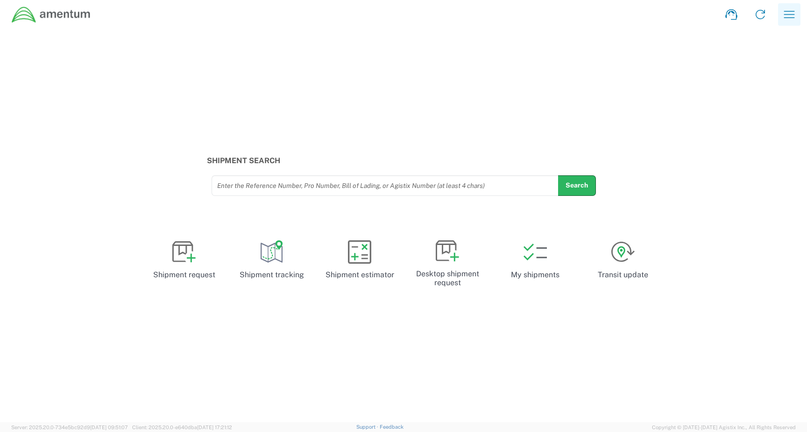
click at [787, 17] on icon "button" at bounding box center [789, 14] width 15 height 15
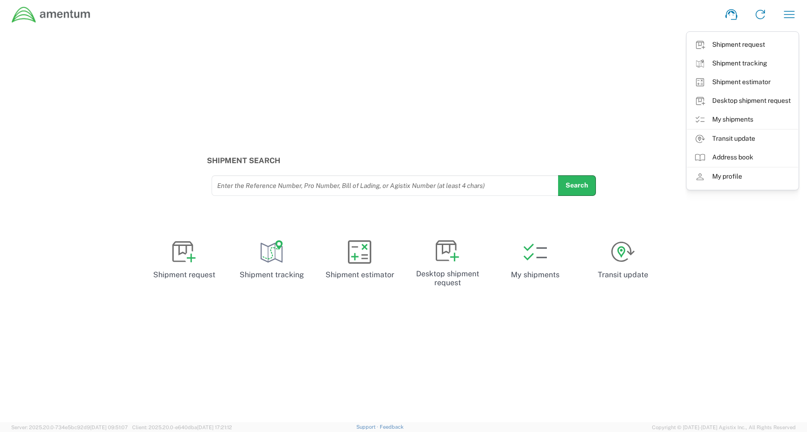
click at [407, 46] on div "Shipment Search Enter the Reference Number, Pro Number, Bill of Lading, or Agis…" at bounding box center [403, 225] width 807 height 393
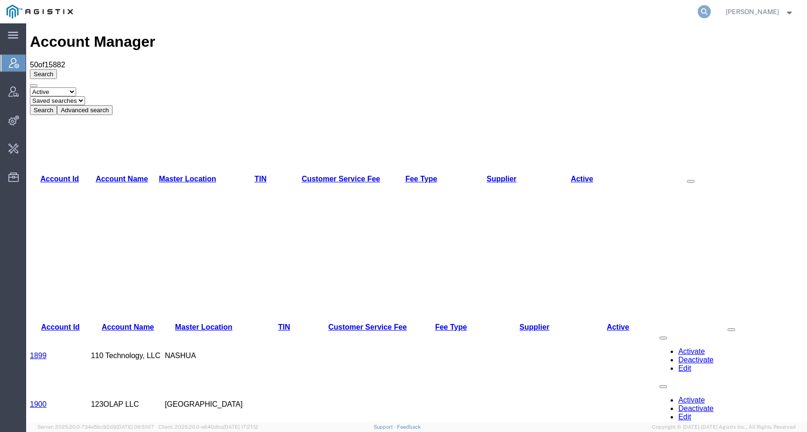
click at [711, 10] on icon at bounding box center [704, 11] width 13 height 13
click at [686, 10] on input "search" at bounding box center [556, 11] width 284 height 22
paste input "56860535"
type input "56860535"
